Goal: Use online tool/utility: Utilize a website feature to perform a specific function

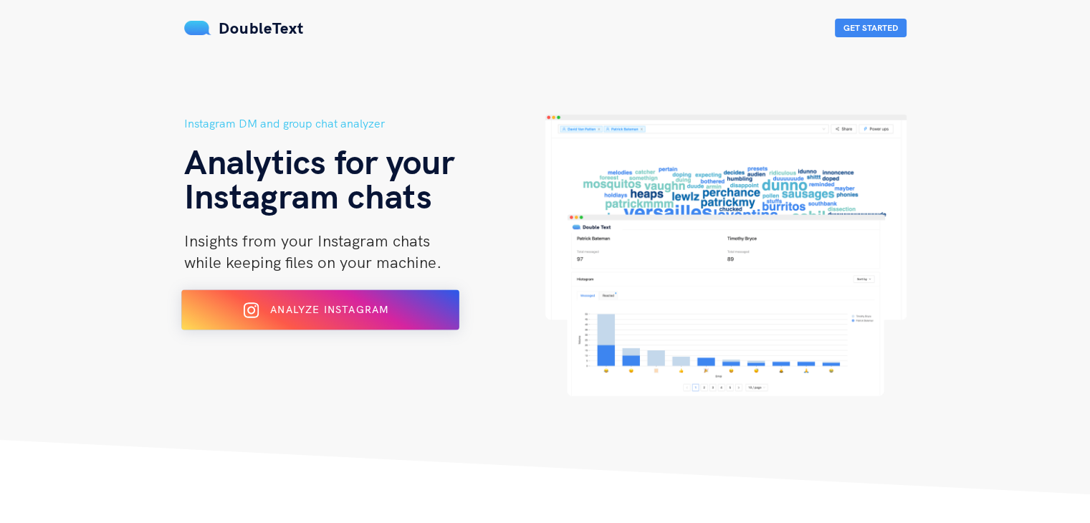
click at [394, 306] on div "Analyze Instagram" at bounding box center [319, 310] width 227 height 23
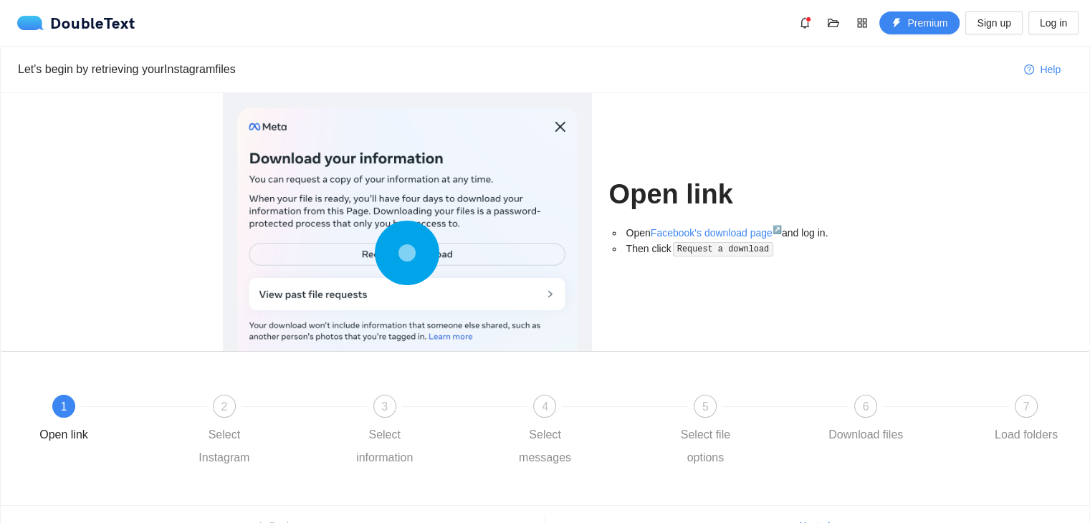
scroll to position [78, 0]
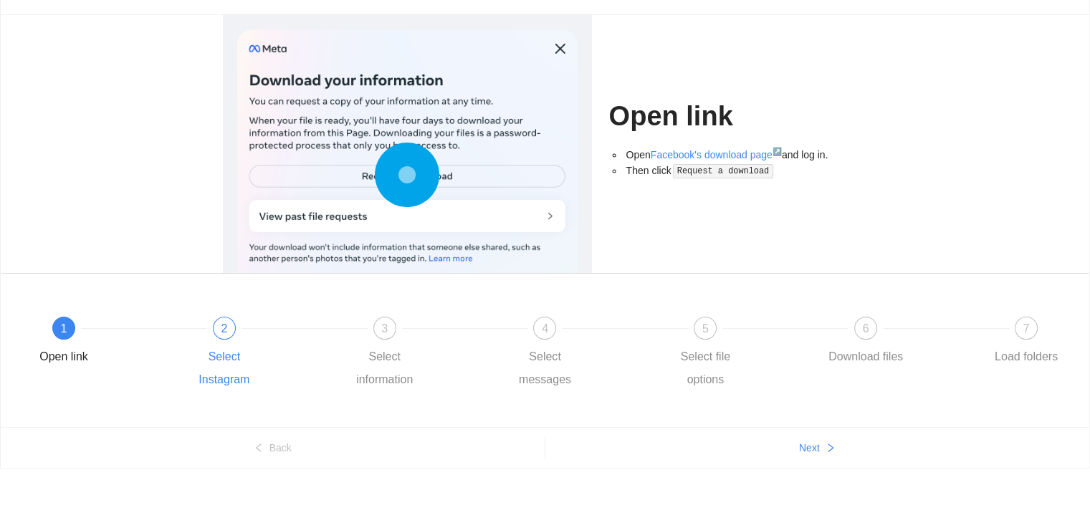
click at [242, 338] on div "2 Select Instagram" at bounding box center [263, 354] width 161 height 75
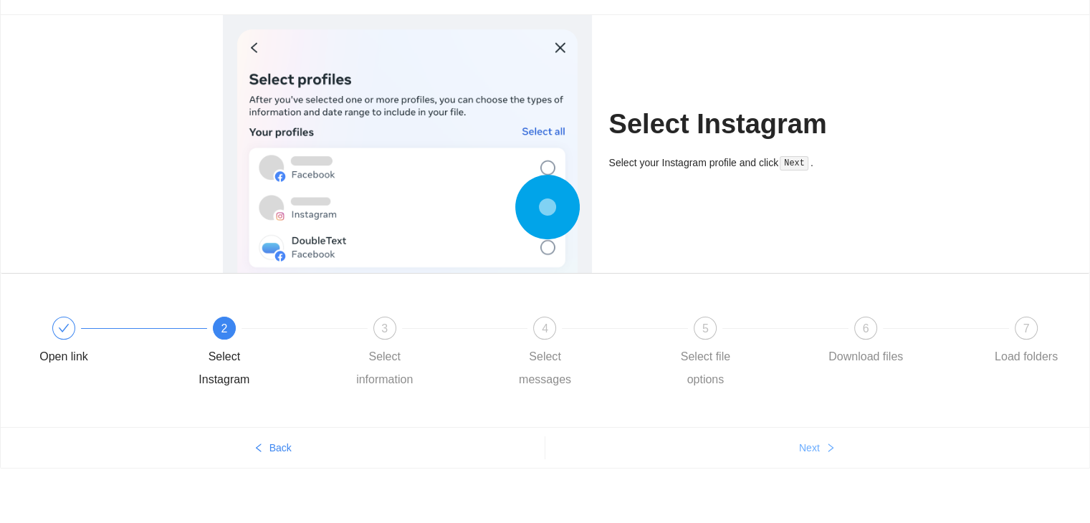
click at [824, 452] on button "Next" at bounding box center [818, 448] width 545 height 23
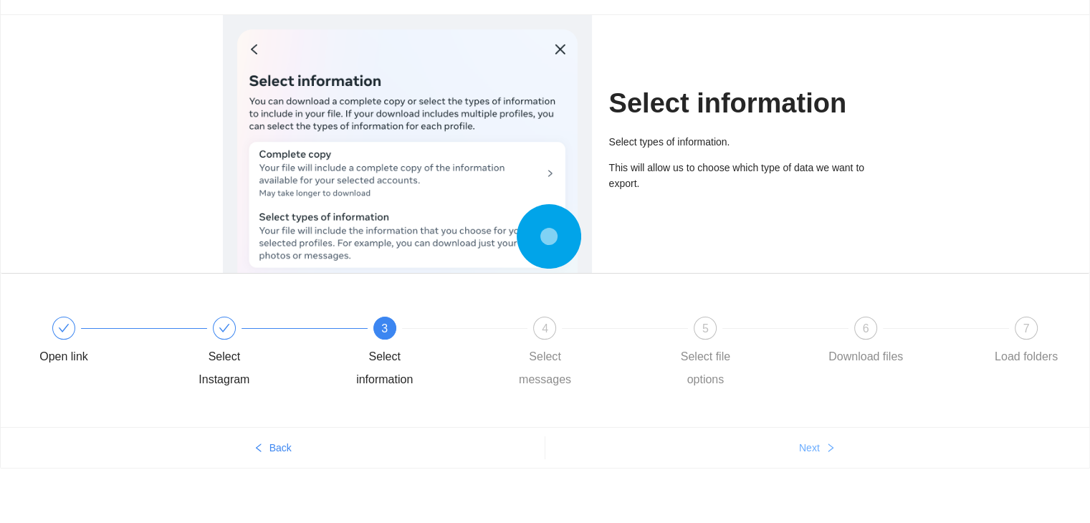
click at [824, 452] on button "Next" at bounding box center [818, 448] width 545 height 23
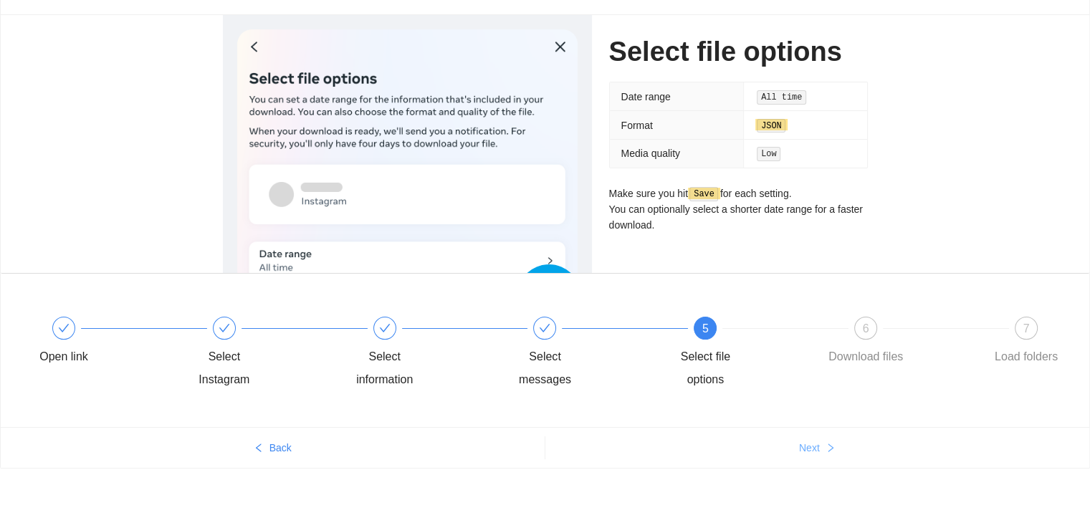
click at [824, 452] on button "Next" at bounding box center [818, 448] width 545 height 23
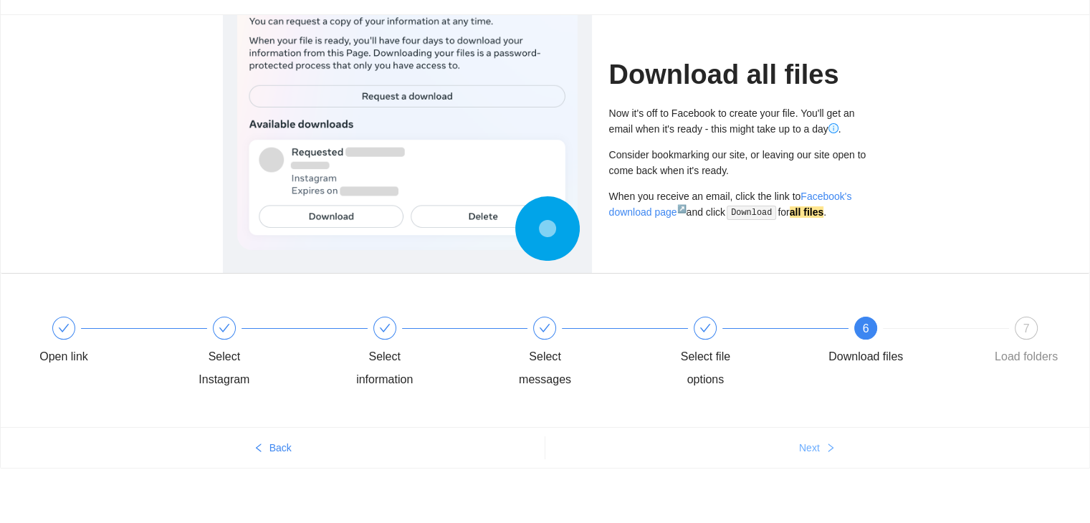
click at [824, 452] on button "Next" at bounding box center [818, 448] width 545 height 23
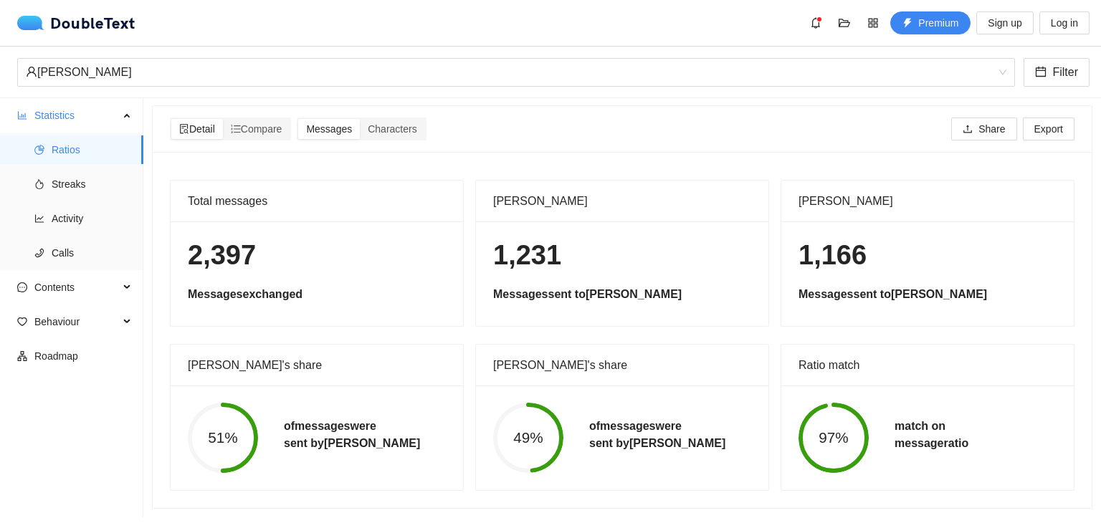
scroll to position [11, 0]
click at [385, 123] on span "Characters" at bounding box center [392, 128] width 49 height 11
click at [360, 119] on input "Characters" at bounding box center [360, 119] width 0 height 0
click at [350, 123] on span "Messages" at bounding box center [329, 128] width 46 height 11
click at [298, 119] on input "Messages" at bounding box center [298, 119] width 0 height 0
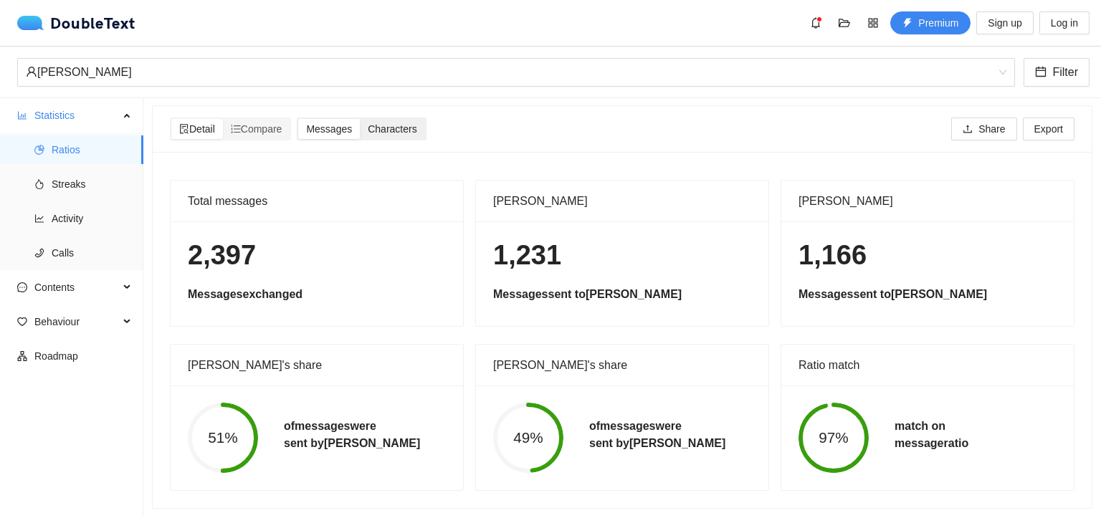
click at [390, 123] on span "Characters" at bounding box center [392, 128] width 49 height 11
click at [360, 119] on input "Characters" at bounding box center [360, 119] width 0 height 0
click at [315, 123] on span "Messages" at bounding box center [329, 128] width 46 height 11
click at [298, 119] on input "Messages" at bounding box center [298, 119] width 0 height 0
click at [392, 123] on span "Characters" at bounding box center [392, 128] width 49 height 11
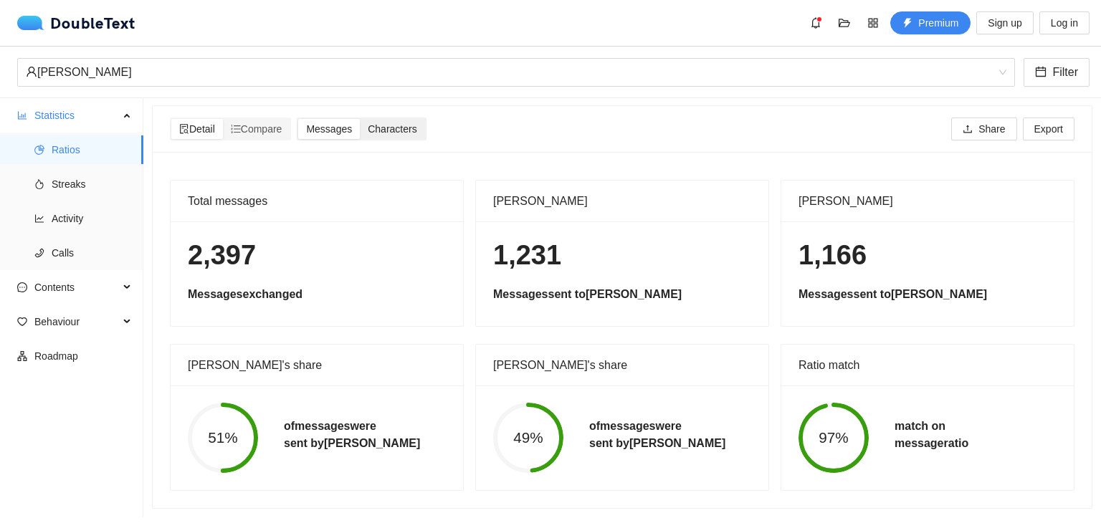
click at [360, 119] on input "Characters" at bounding box center [360, 119] width 0 height 0
click at [277, 123] on span "Compare" at bounding box center [257, 128] width 52 height 11
click at [223, 119] on input "Compare" at bounding box center [223, 119] width 0 height 0
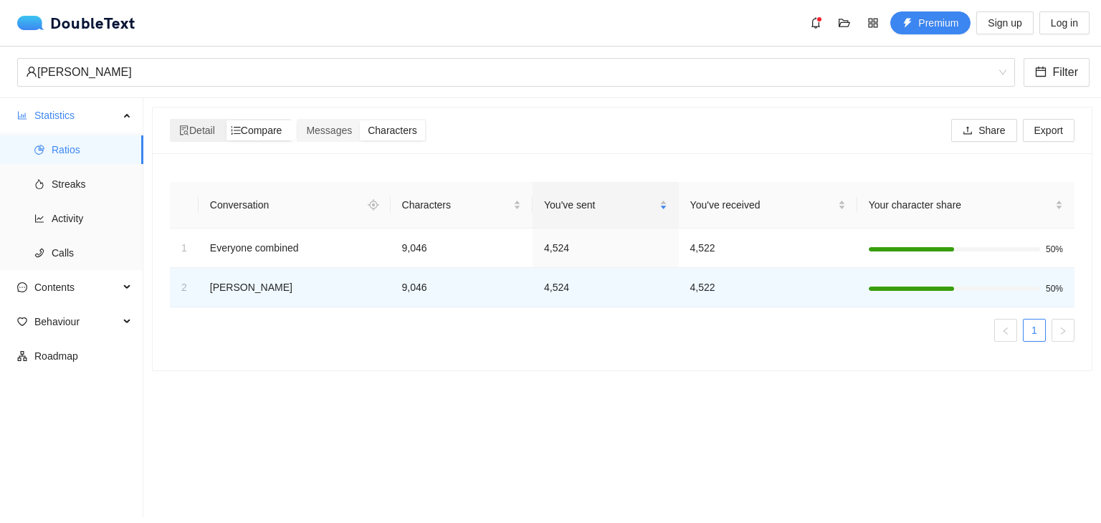
scroll to position [0, 0]
click at [51, 184] on li "Streaks" at bounding box center [71, 184] width 143 height 29
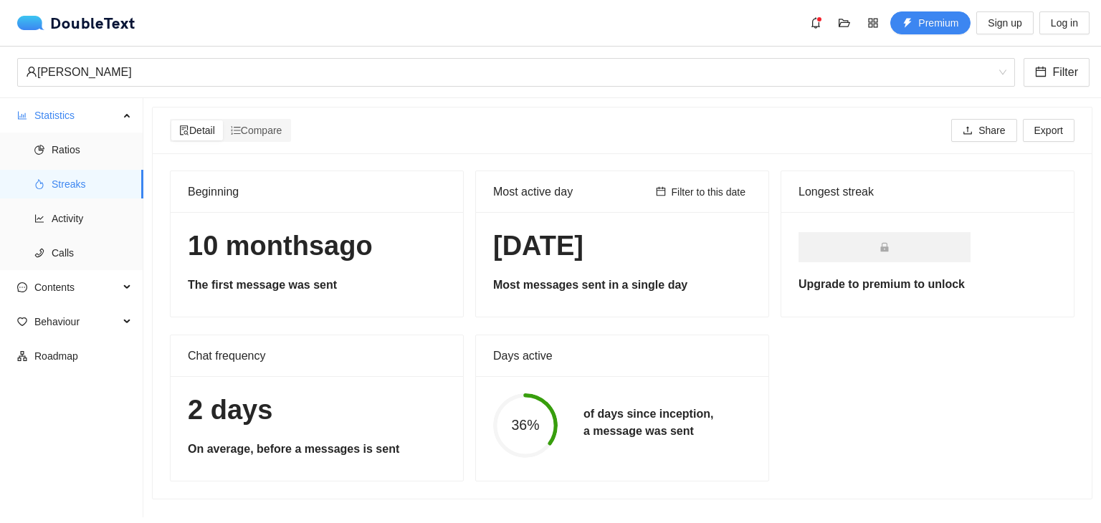
scroll to position [1, 0]
click at [95, 205] on span "Activity" at bounding box center [92, 218] width 80 height 29
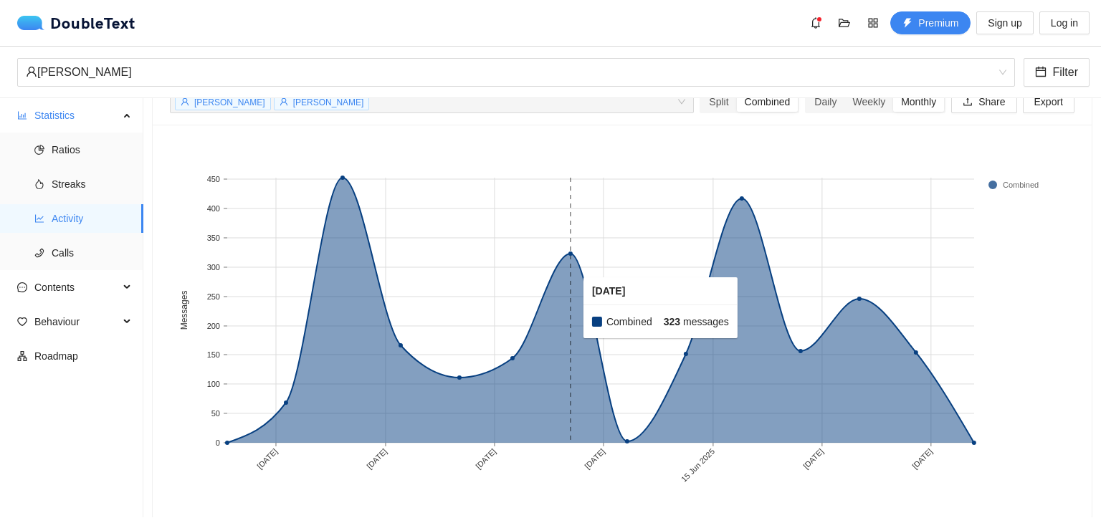
scroll to position [68, 0]
click at [109, 248] on span "Calls" at bounding box center [92, 253] width 80 height 29
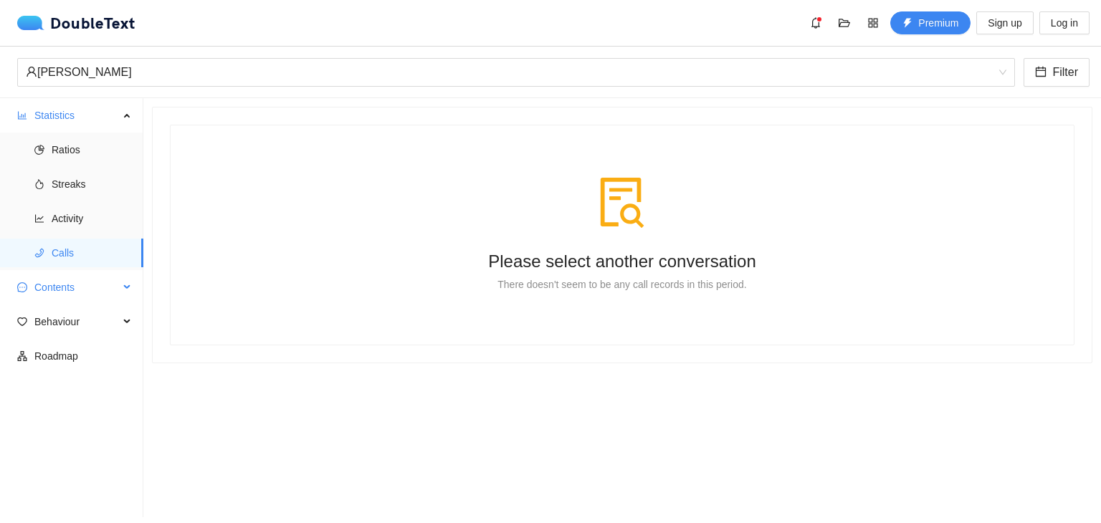
click at [107, 293] on span "Contents" at bounding box center [76, 287] width 85 height 29
click at [106, 312] on span "Word Cloud" at bounding box center [92, 322] width 80 height 29
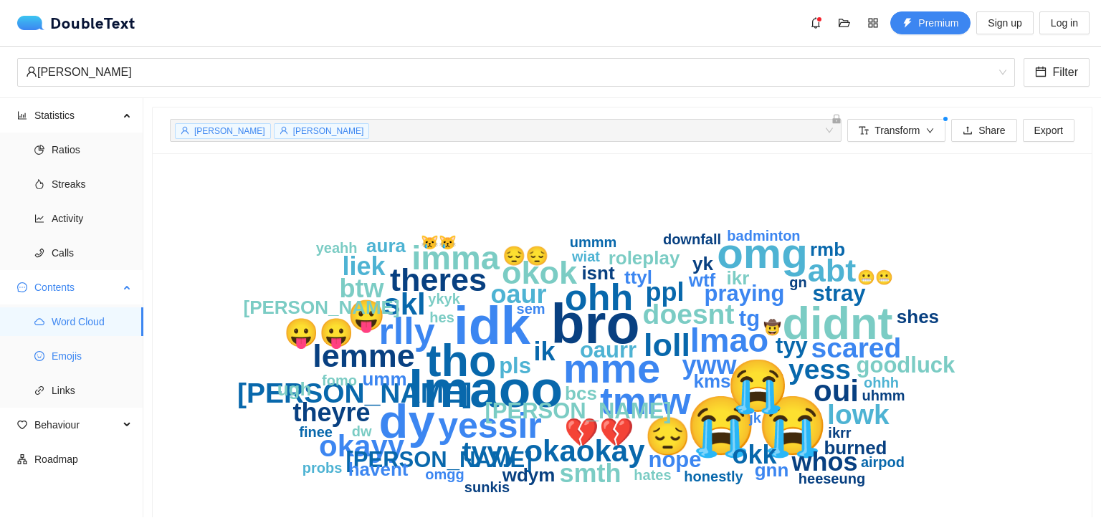
click at [85, 362] on span "Emojis" at bounding box center [92, 356] width 80 height 29
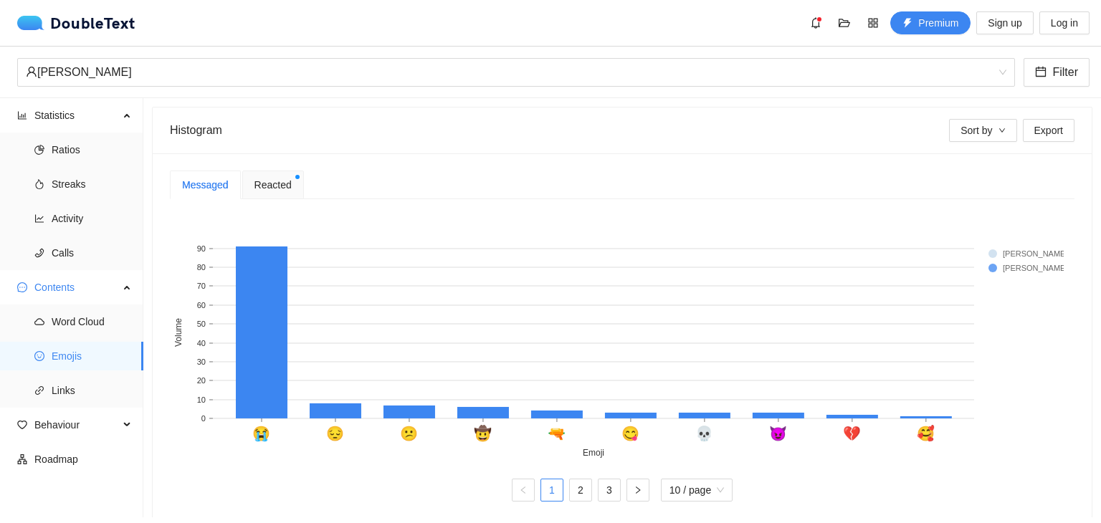
scroll to position [278, 0]
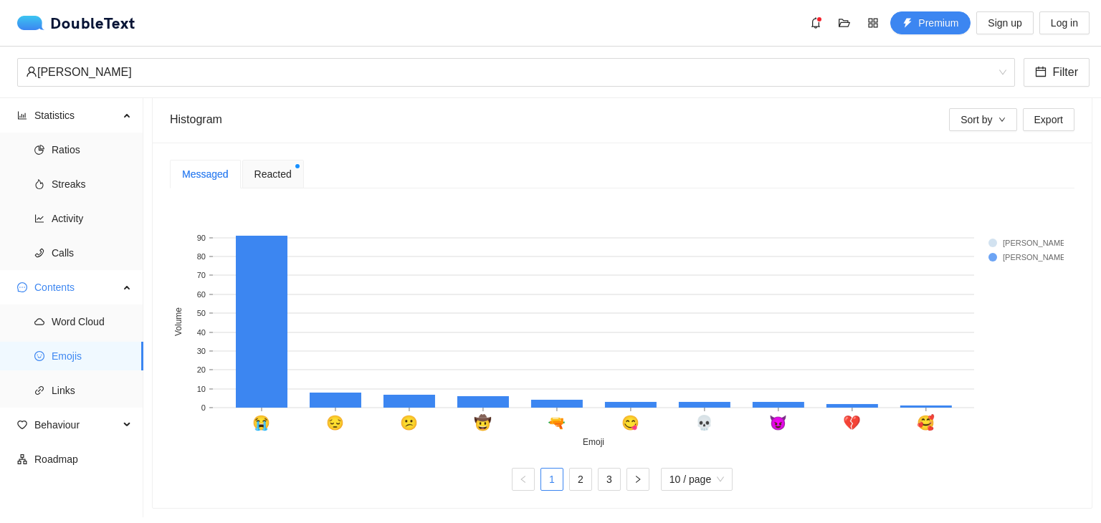
click at [254, 173] on span "Reacted" at bounding box center [272, 174] width 37 height 16
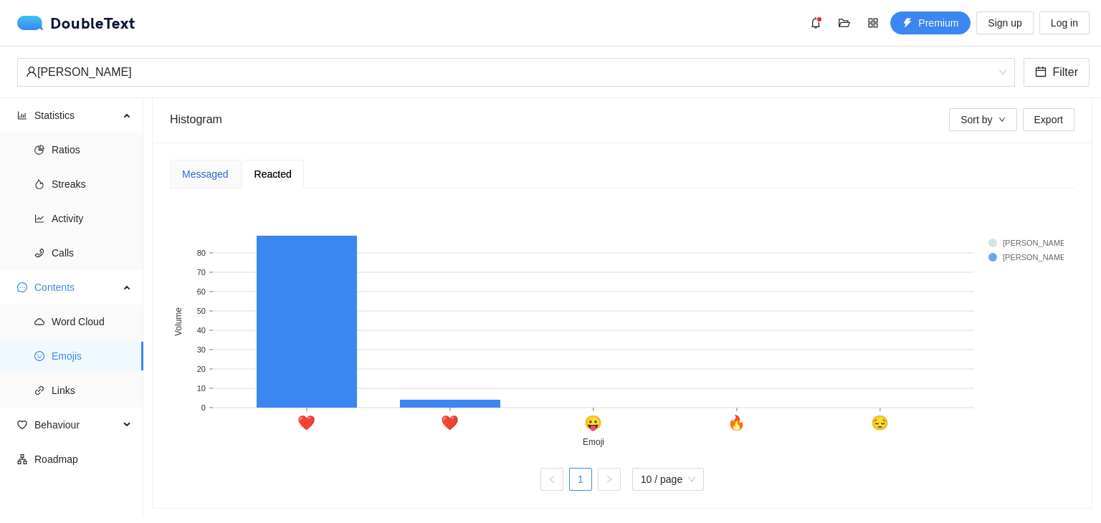
click at [206, 171] on div "Messaged" at bounding box center [205, 174] width 47 height 16
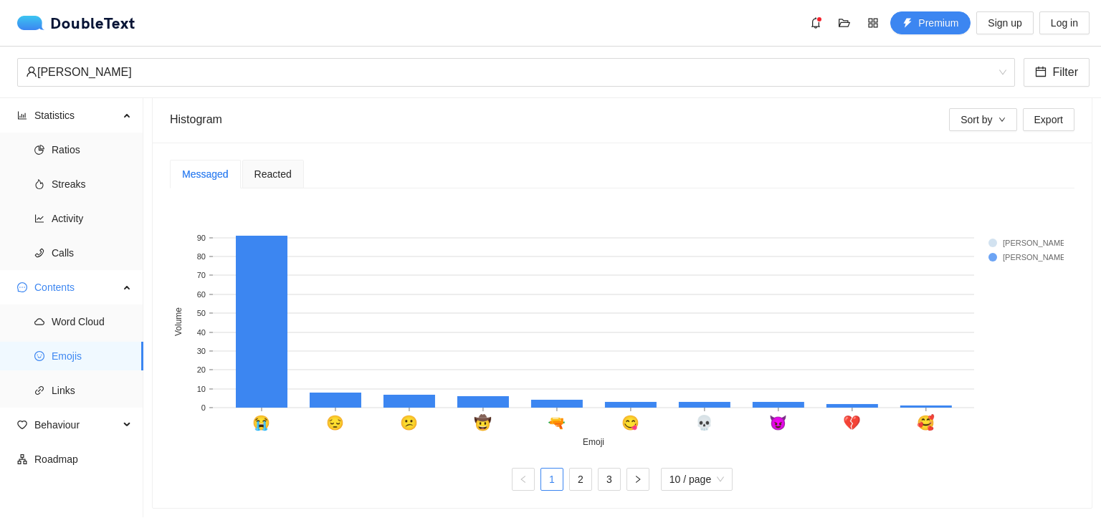
click at [238, 162] on div "Messaged" at bounding box center [205, 174] width 71 height 29
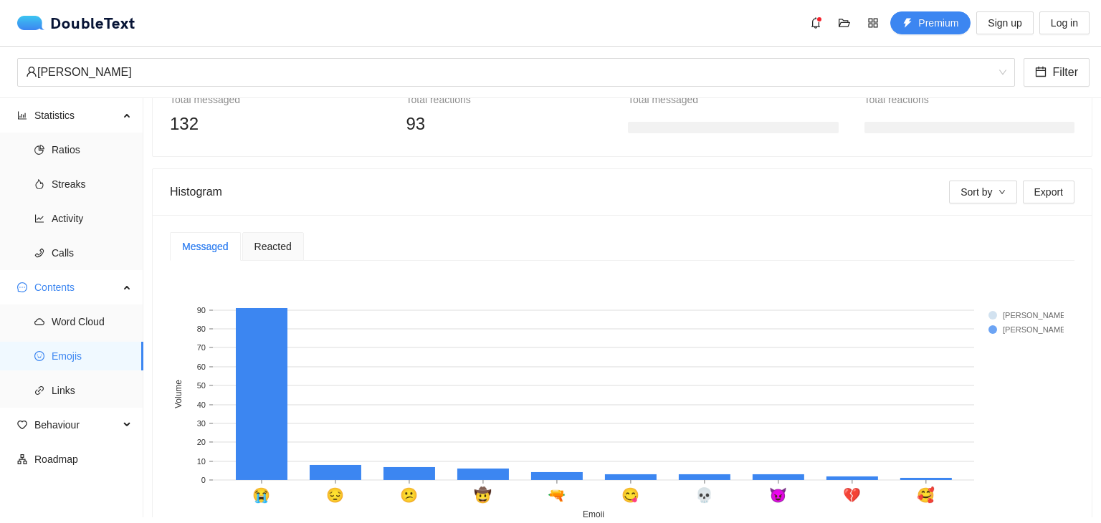
scroll to position [203, 0]
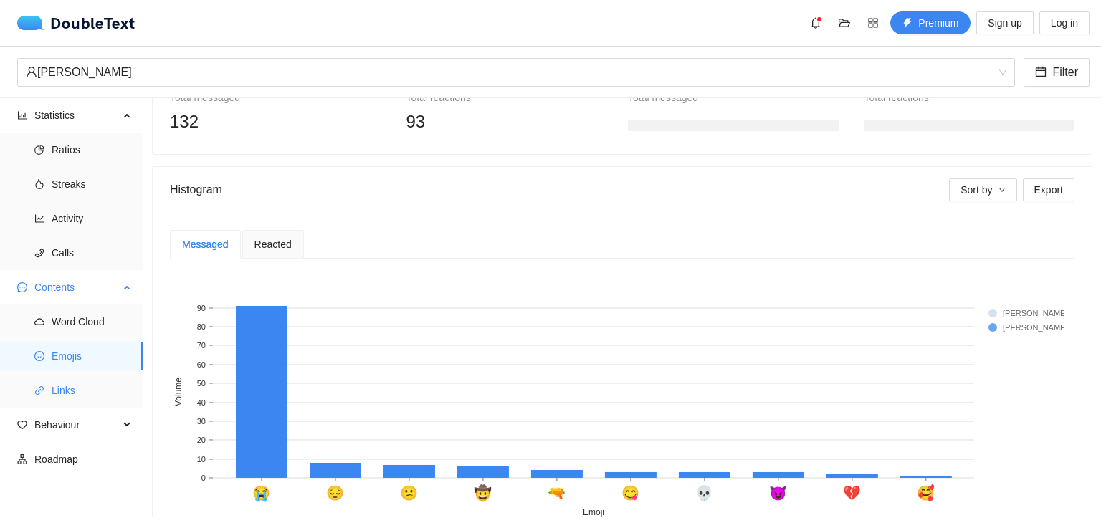
click at [89, 393] on span "Links" at bounding box center [92, 390] width 80 height 29
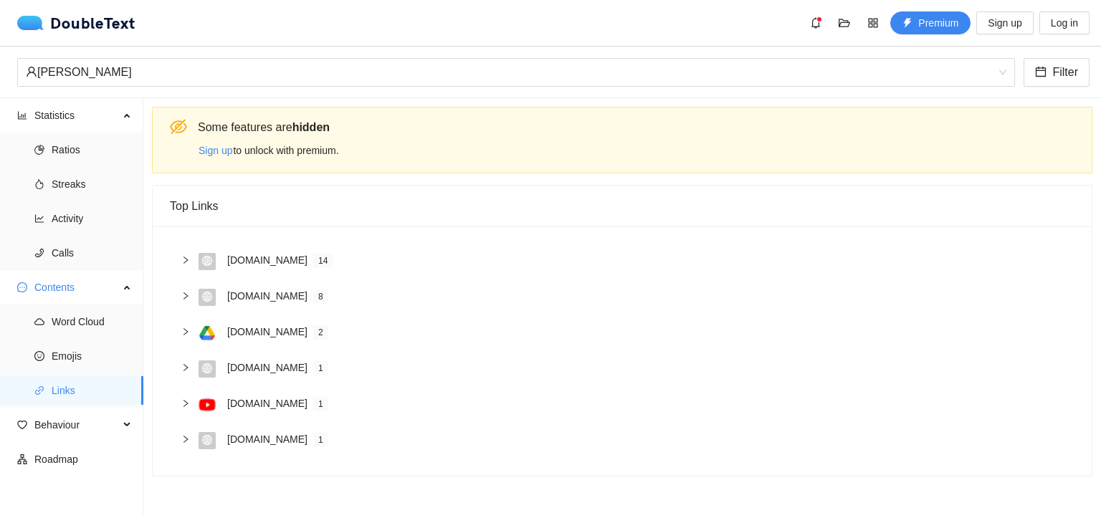
click at [247, 261] on div "[DOMAIN_NAME]" at bounding box center [267, 260] width 80 height 16
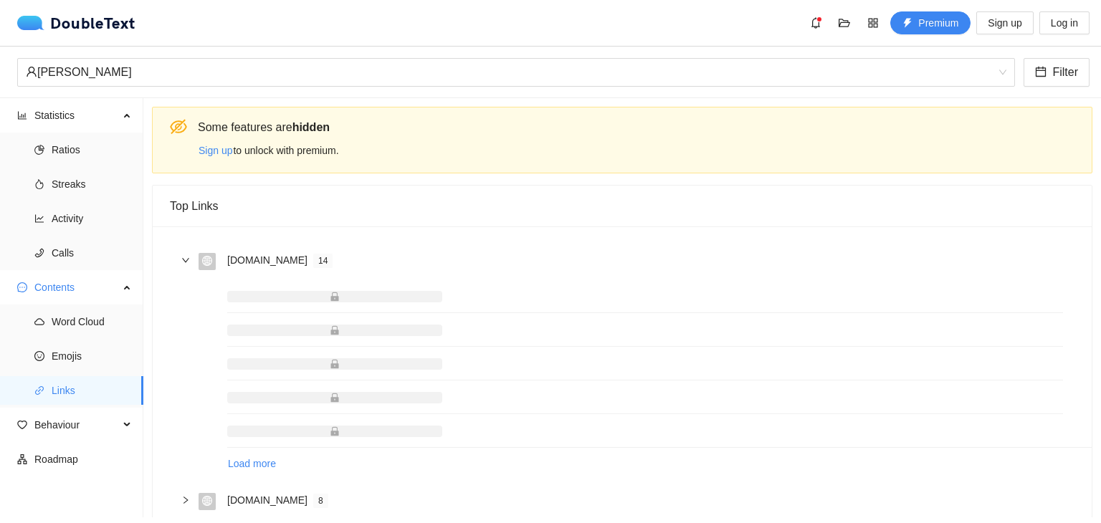
click at [247, 261] on div "[DOMAIN_NAME]" at bounding box center [267, 260] width 80 height 16
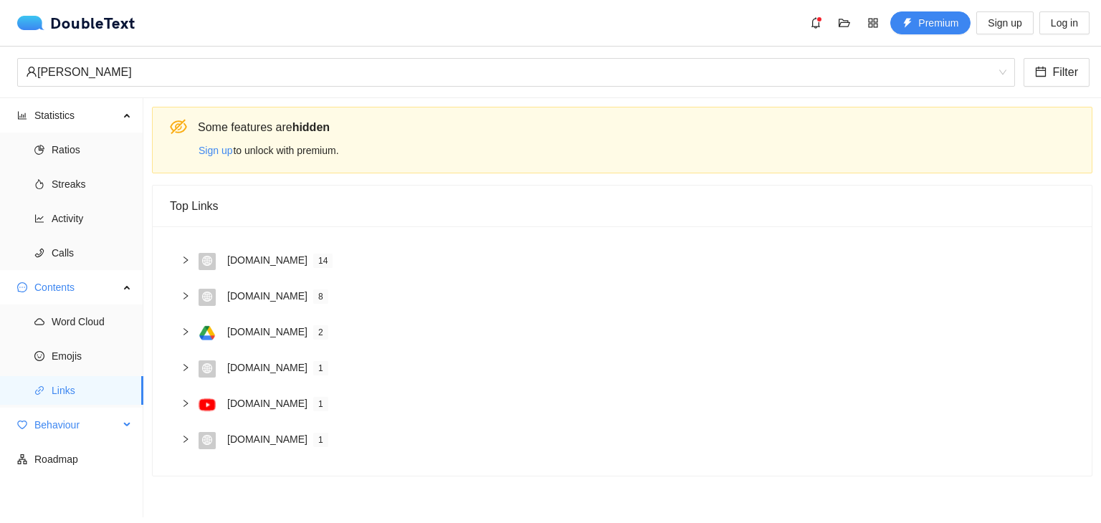
click at [101, 439] on li "Behaviour" at bounding box center [71, 427] width 143 height 32
click at [119, 429] on div "Behaviour" at bounding box center [71, 425] width 143 height 29
click at [106, 439] on li "Behaviour Engagement Sentiment Interactions" at bounding box center [71, 478] width 143 height 135
click at [100, 446] on span "Engagement" at bounding box center [92, 459] width 80 height 29
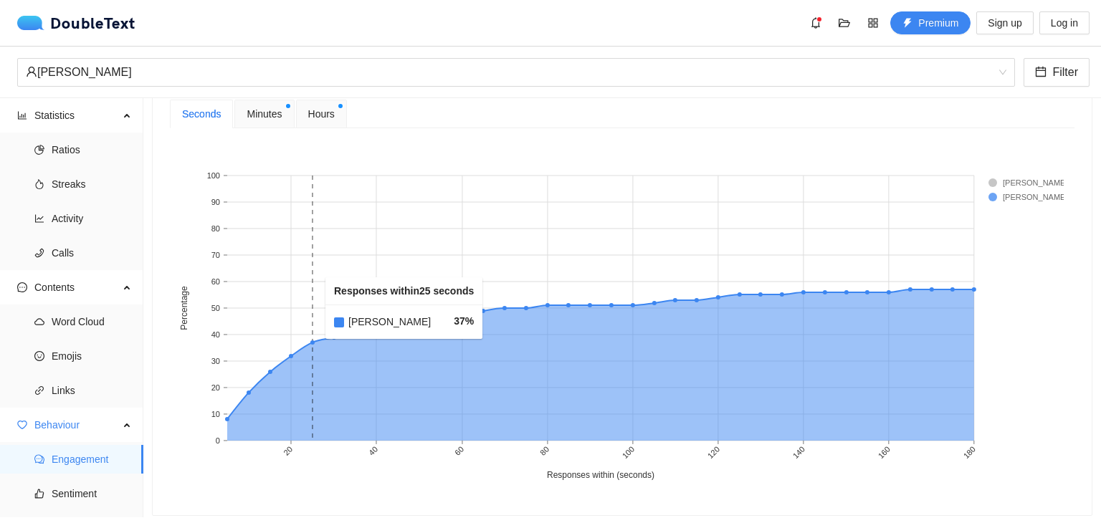
scroll to position [617, 0]
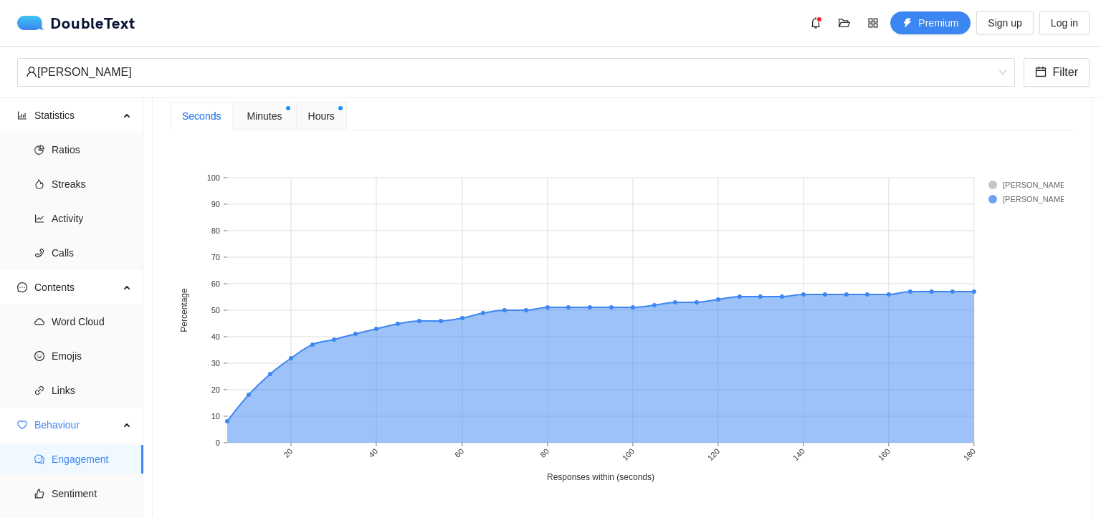
click at [257, 110] on span "Minutes" at bounding box center [264, 116] width 35 height 16
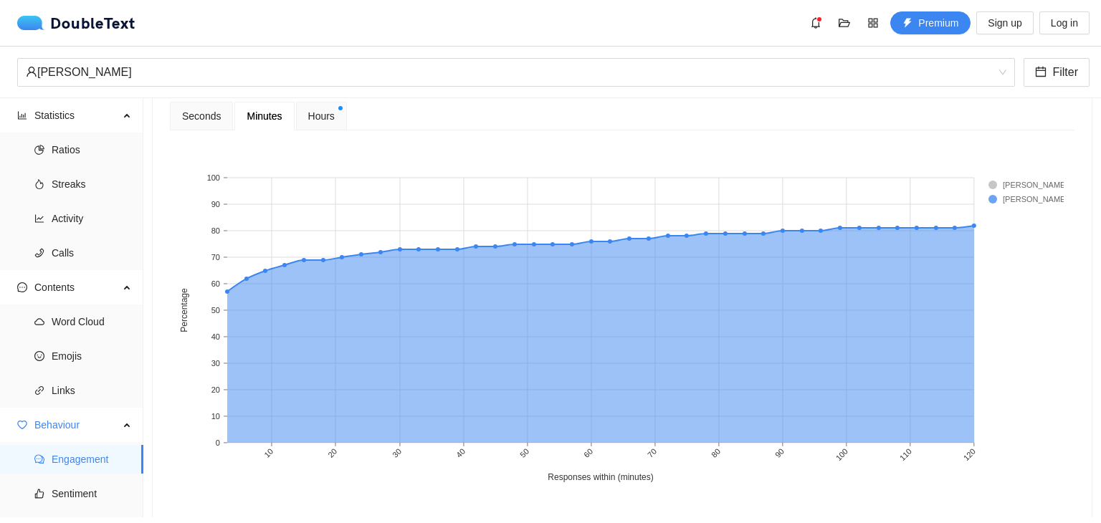
click at [320, 115] on span "Hours" at bounding box center [321, 116] width 27 height 16
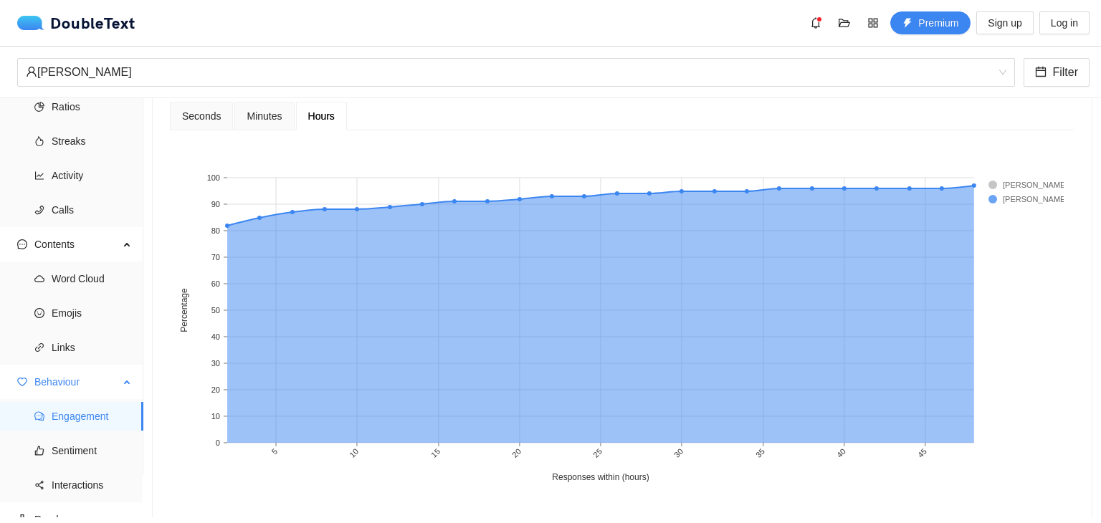
scroll to position [47, 0]
click at [85, 444] on span "Sentiment" at bounding box center [92, 446] width 80 height 29
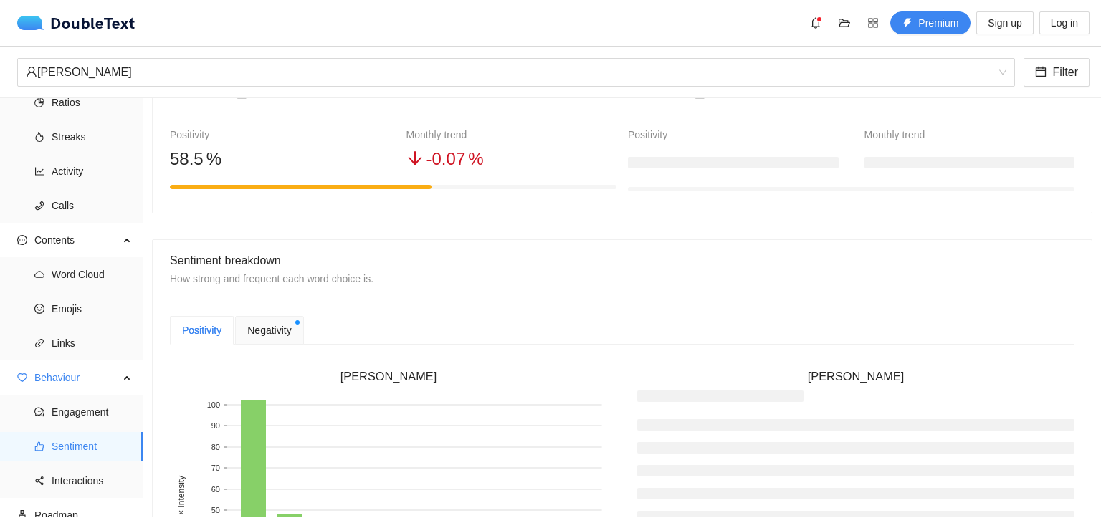
click at [280, 323] on span "Negativity" at bounding box center [269, 331] width 44 height 16
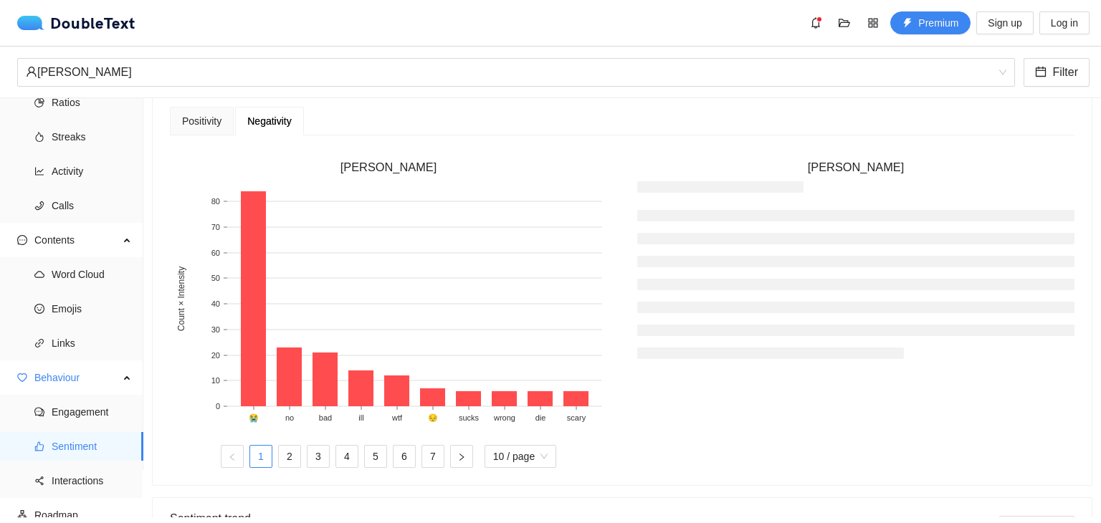
scroll to position [60, 0]
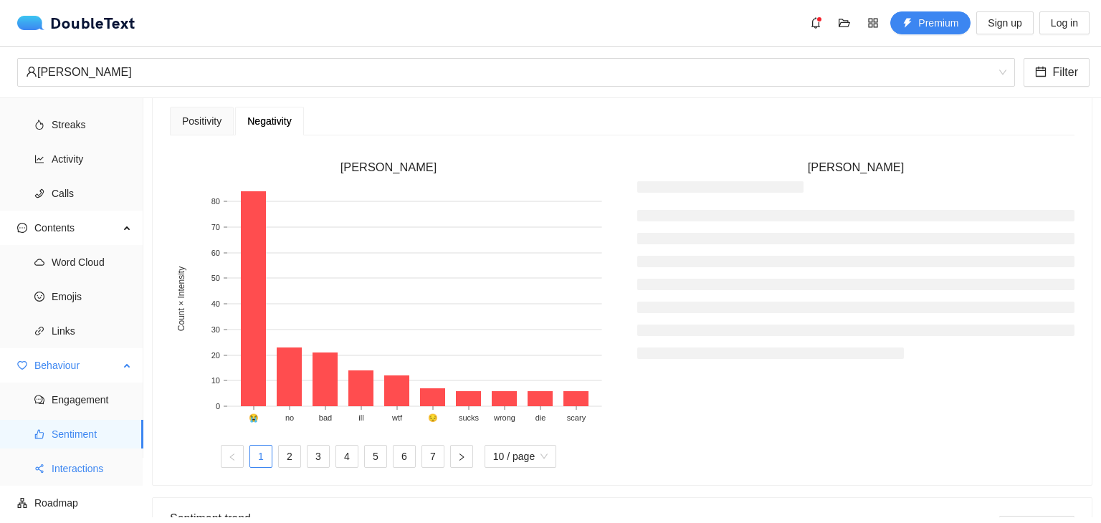
click at [100, 457] on span "Interactions" at bounding box center [92, 469] width 80 height 29
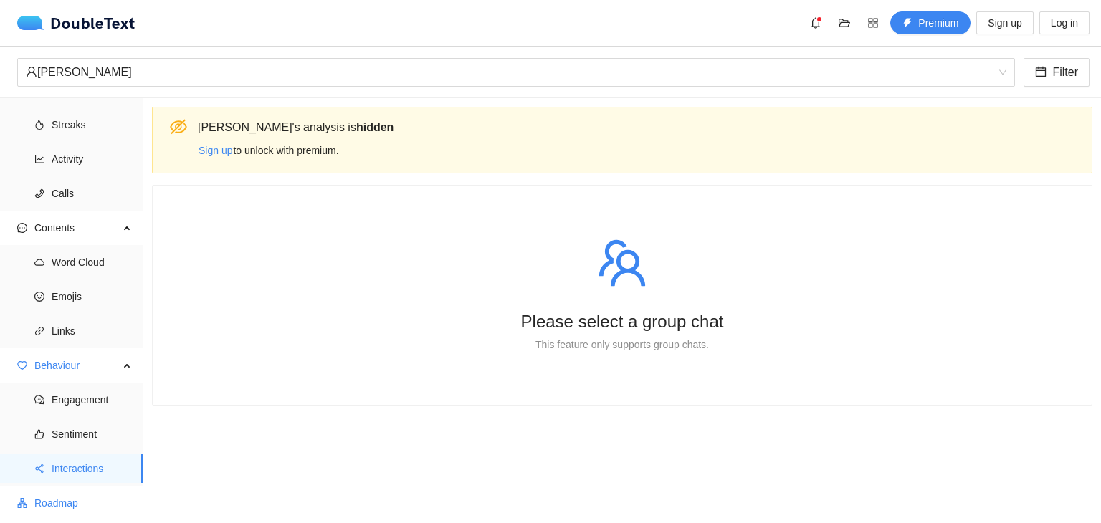
click at [103, 491] on span "Roadmap" at bounding box center [82, 503] width 97 height 29
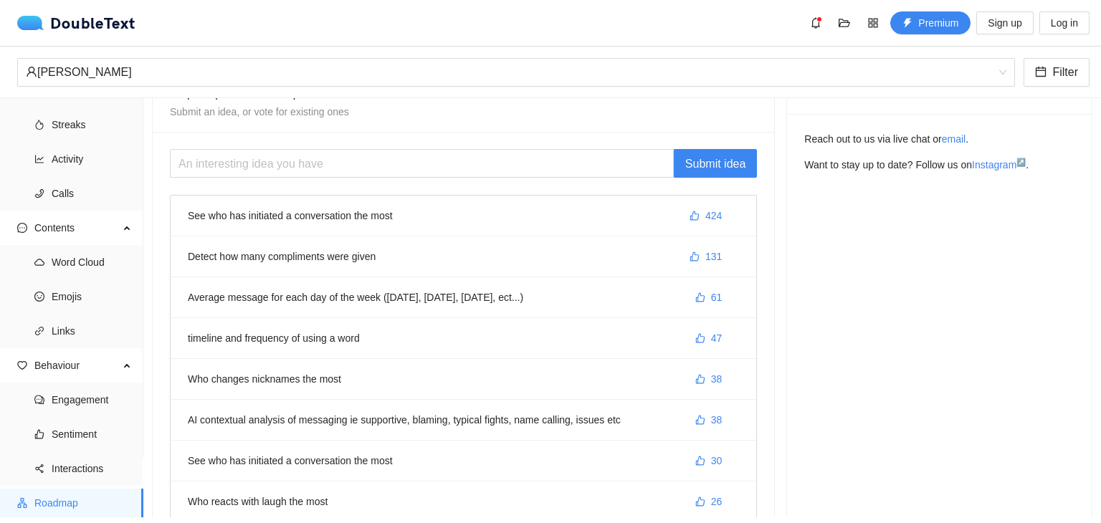
scroll to position [34, 0]
